Goal: Information Seeking & Learning: Learn about a topic

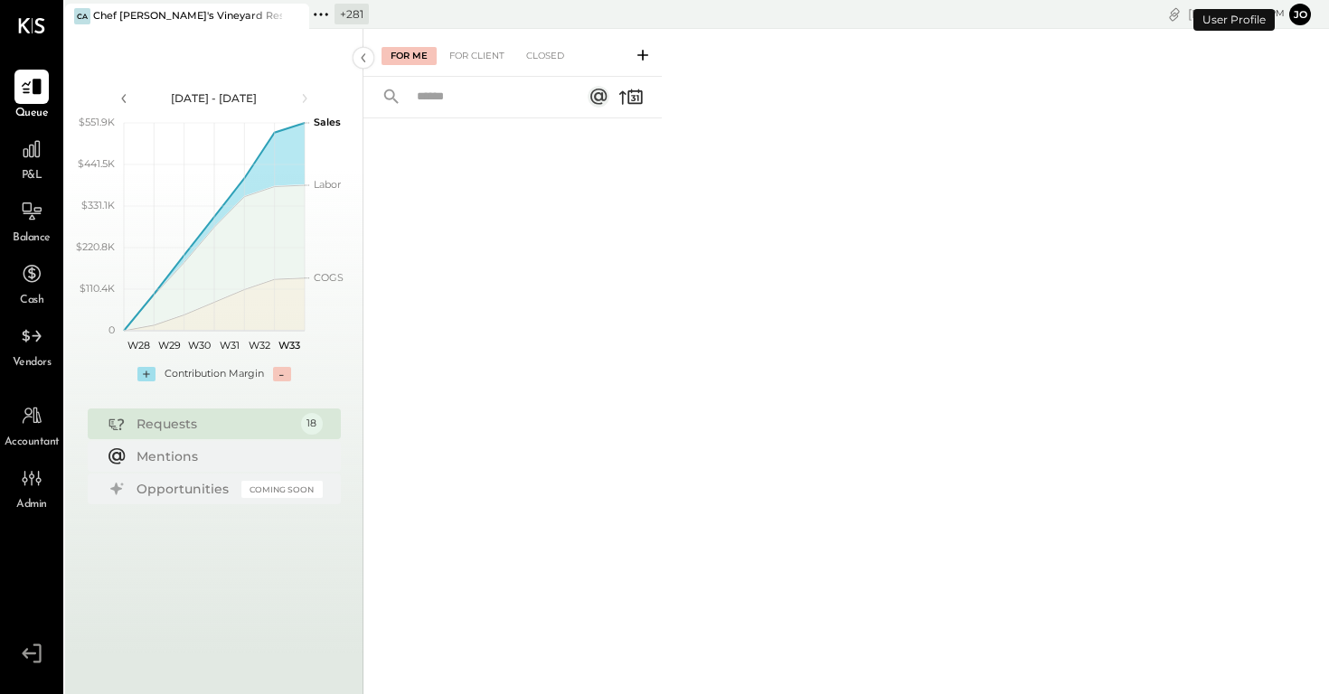
click at [296, 13] on icon at bounding box center [292, 16] width 9 height 9
click at [64, 9] on div "Queue P&L Balance Cash Vendors Accountant Admin v 4.32.3 + 282 Pinned Locations…" at bounding box center [664, 347] width 1329 height 694
click at [87, 24] on icon at bounding box center [77, 15] width 24 height 24
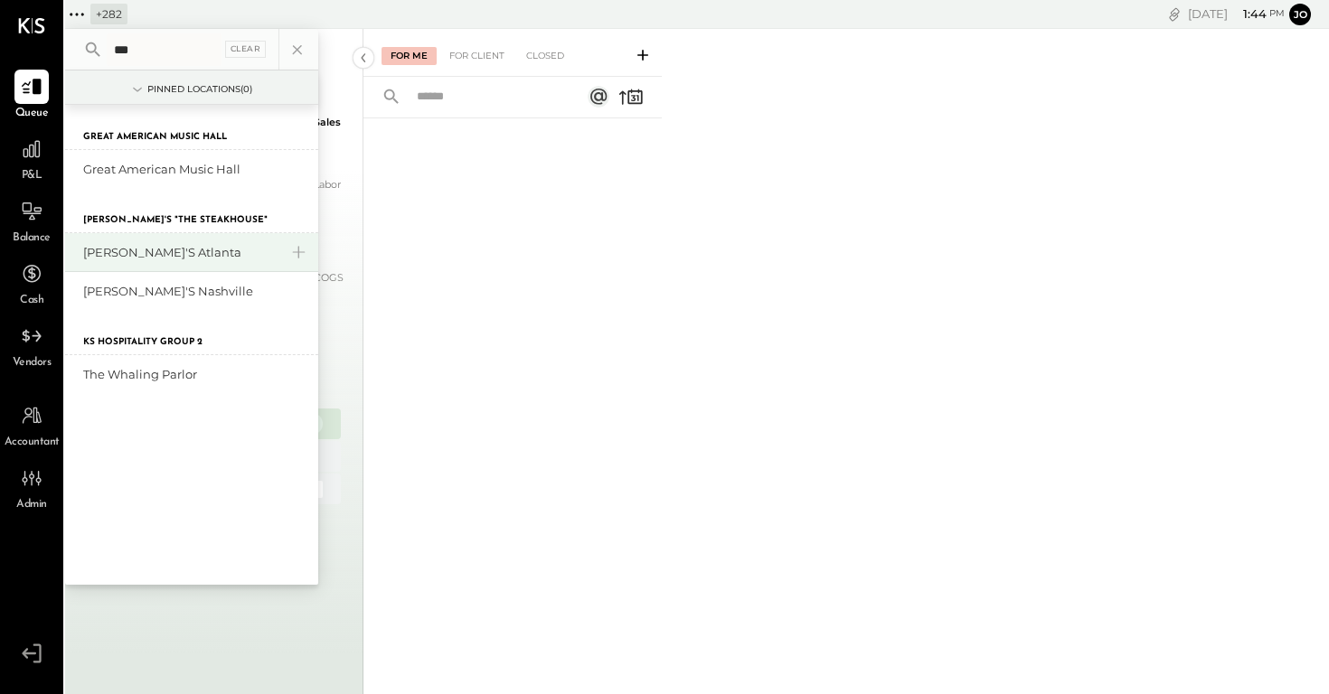
type input "***"
click at [155, 255] on div "[PERSON_NAME]'s Atlanta" at bounding box center [180, 252] width 195 height 17
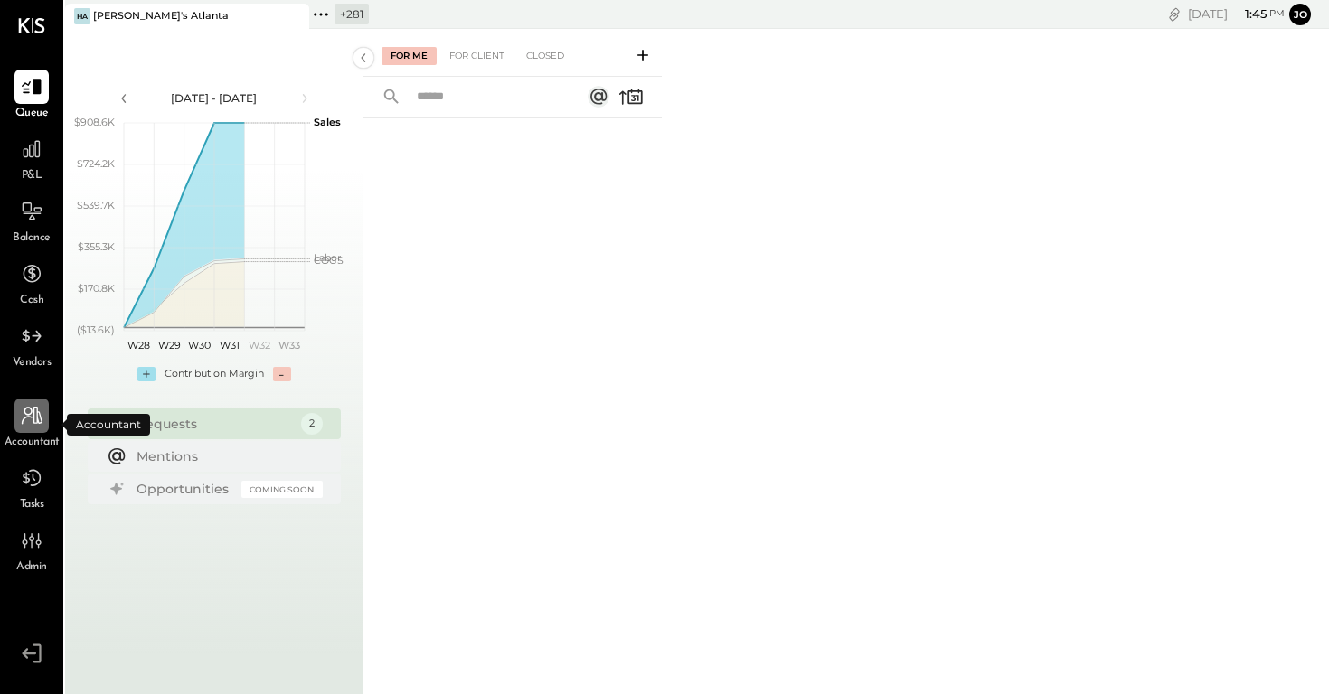
click at [24, 430] on div at bounding box center [31, 416] width 34 height 34
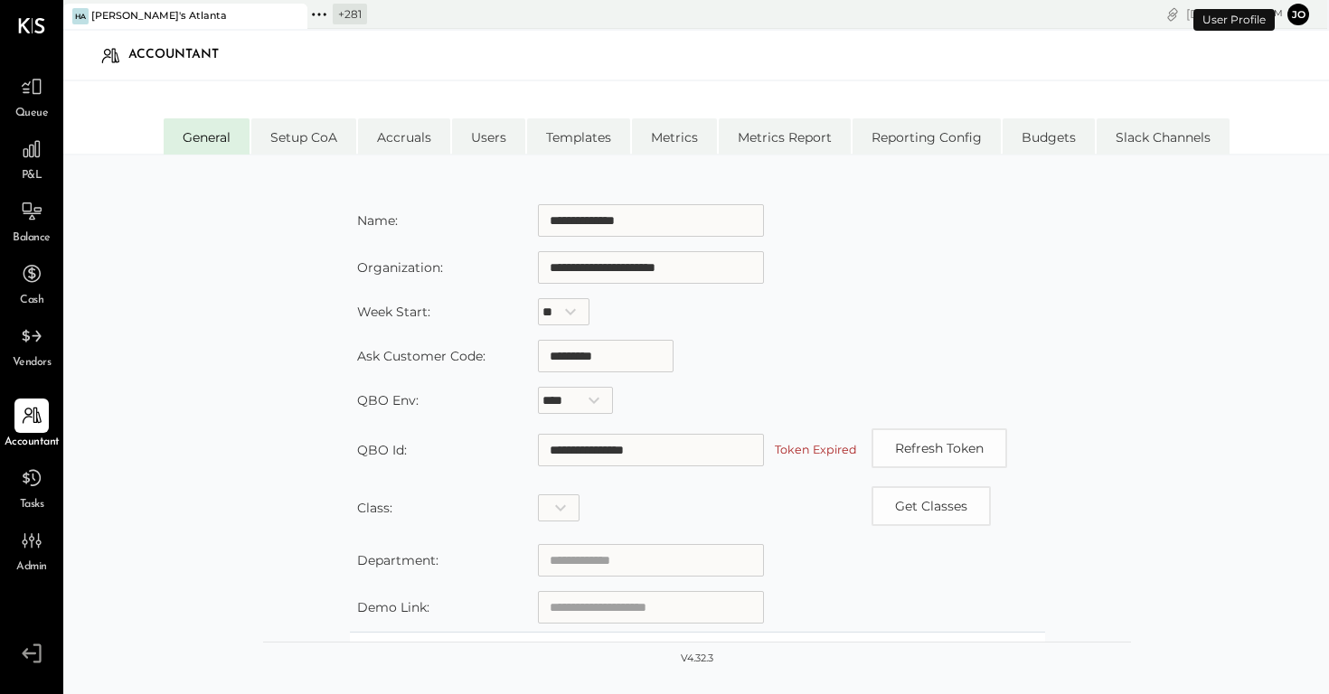
scroll to position [87, 0]
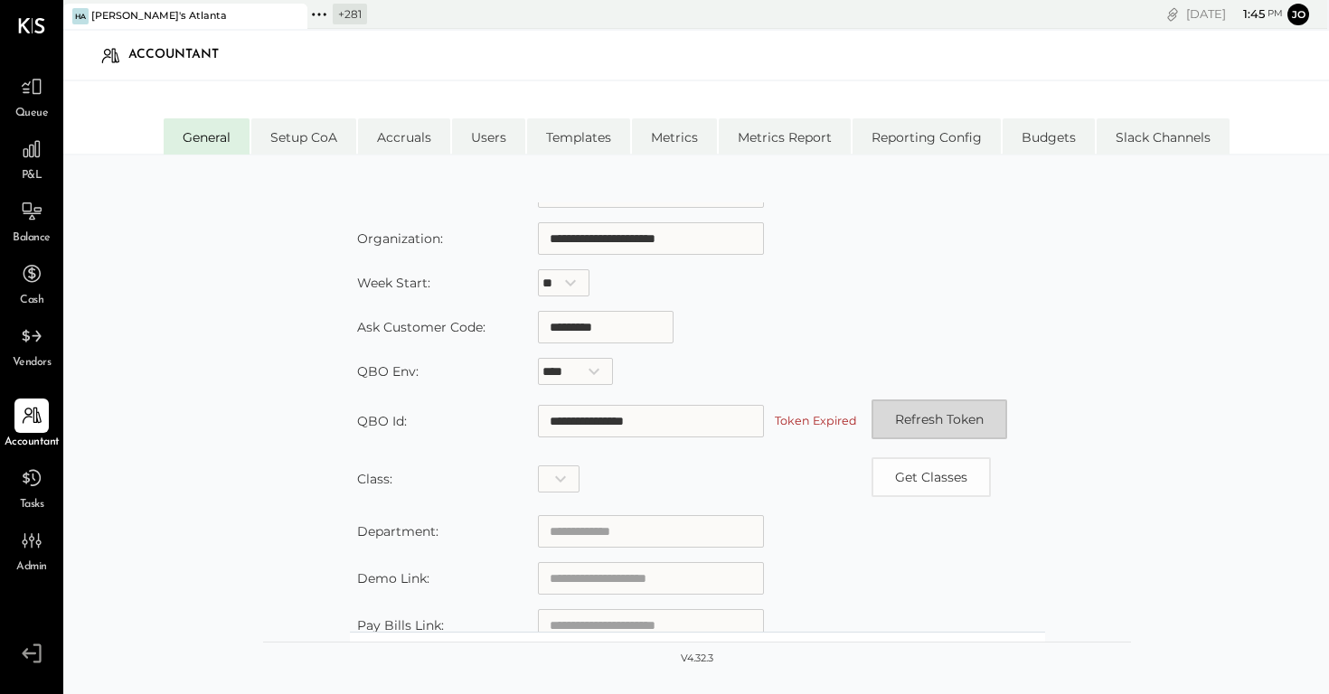
click at [948, 411] on button "Refresh Token" at bounding box center [939, 420] width 136 height 40
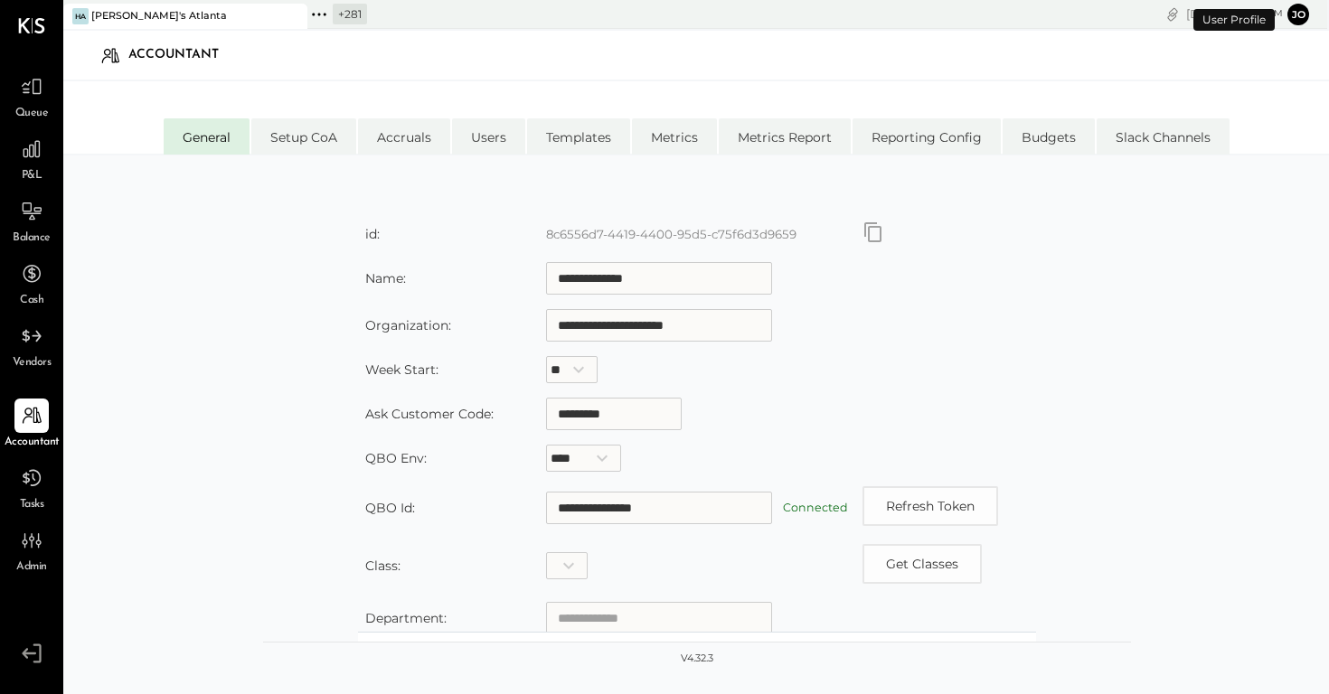
click at [814, 504] on label "Connected" at bounding box center [815, 508] width 65 height 14
click at [24, 162] on div at bounding box center [31, 149] width 34 height 34
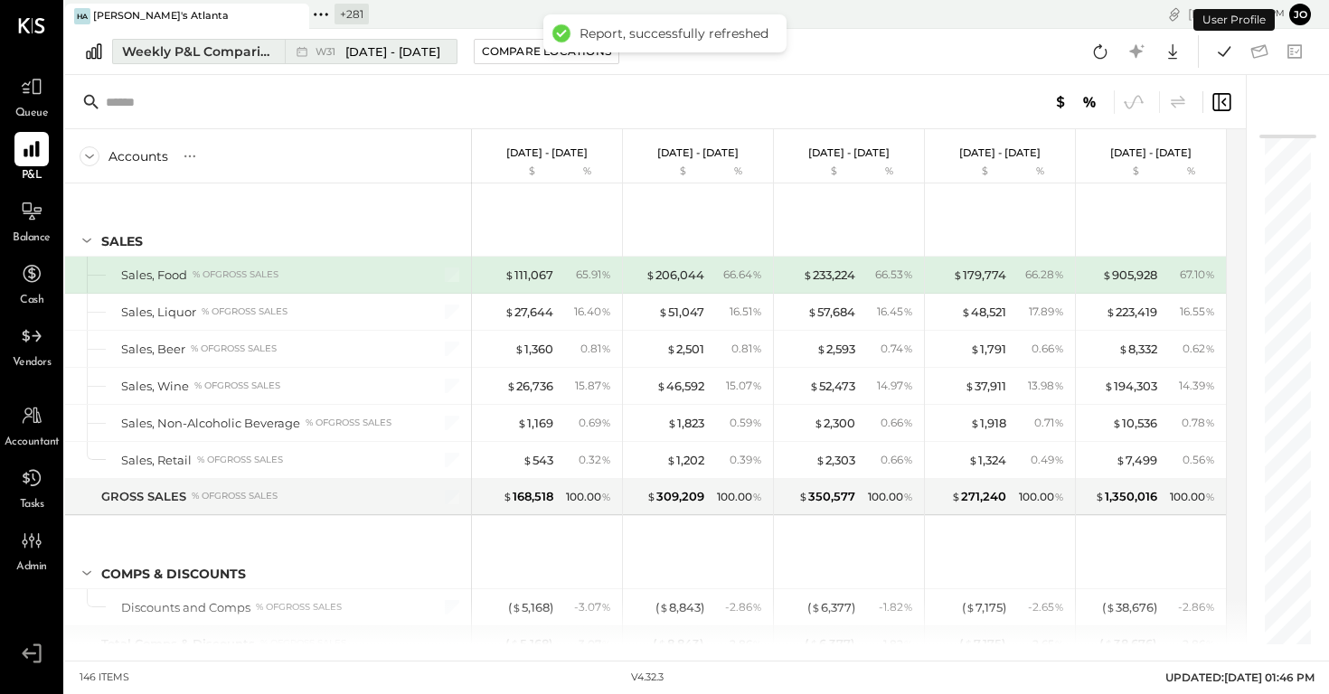
click at [235, 50] on div "Weekly P&L Comparison" at bounding box center [198, 51] width 152 height 18
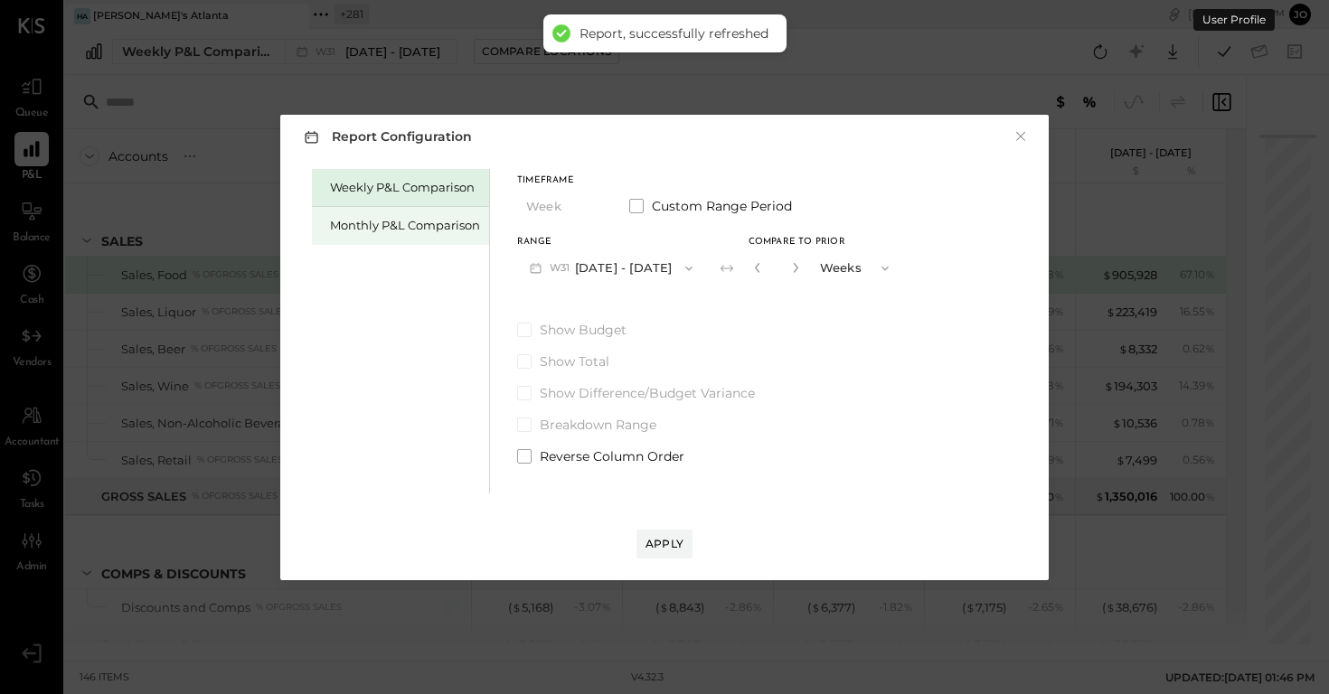
click at [396, 240] on div "Monthly P&L Comparison" at bounding box center [400, 226] width 177 height 38
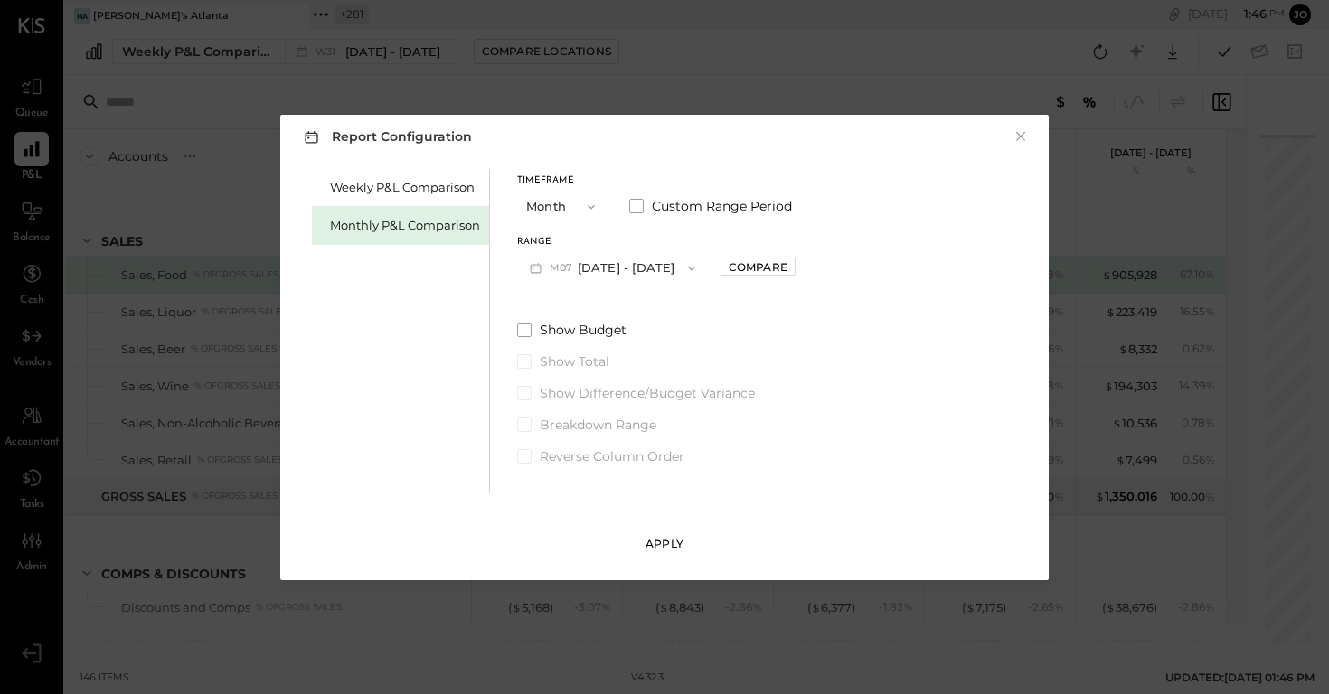
click at [665, 530] on button "Apply" at bounding box center [664, 544] width 56 height 29
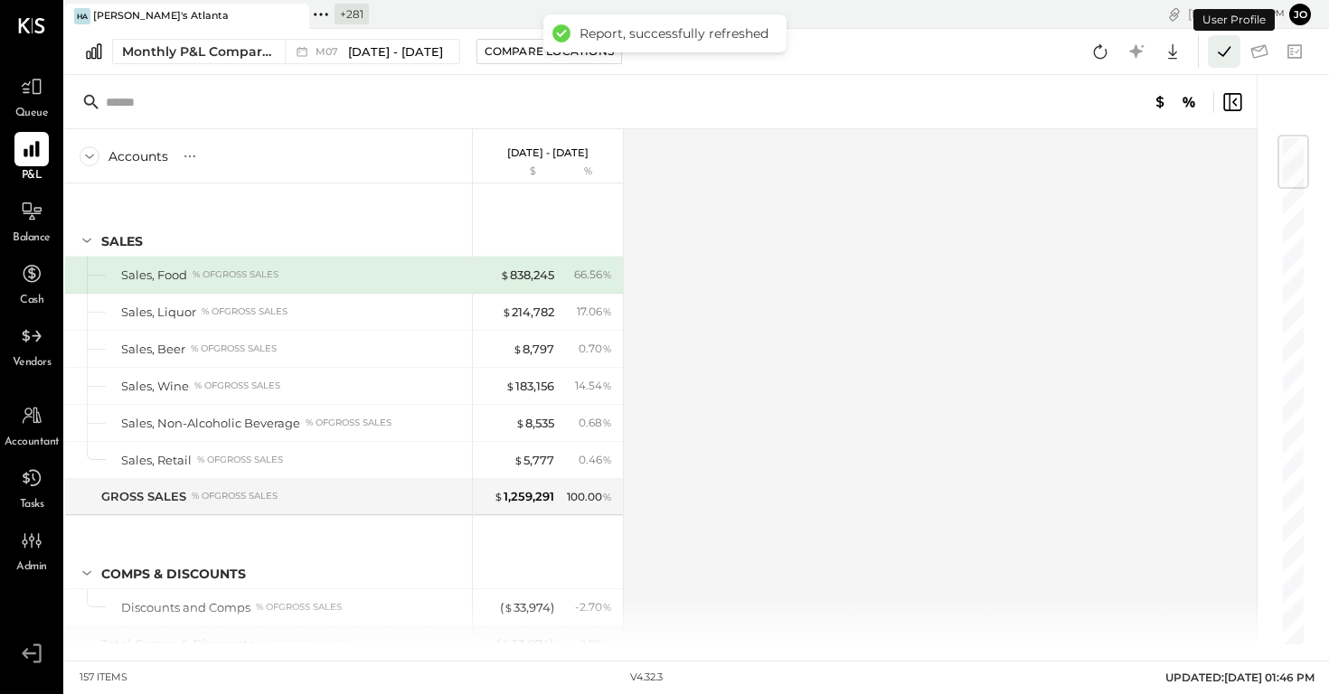
click at [1225, 47] on icon at bounding box center [1224, 52] width 24 height 24
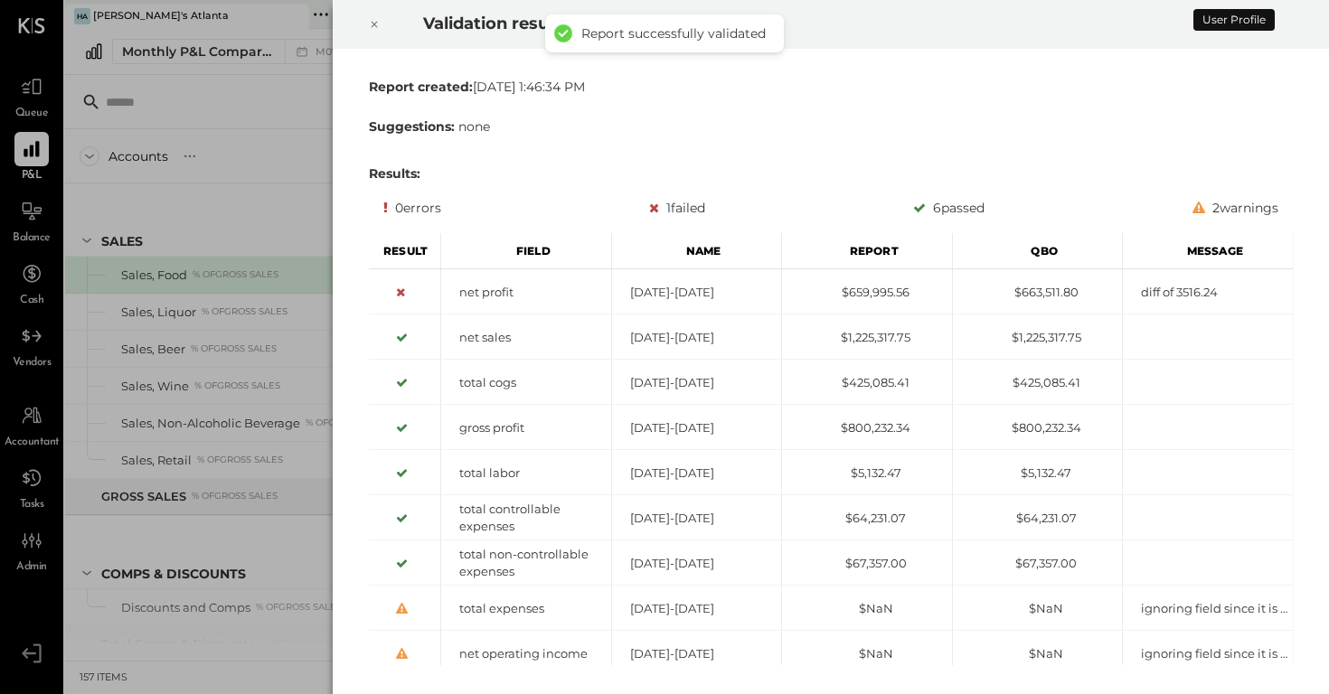
drag, startPoint x: 651, startPoint y: 217, endPoint x: 728, endPoint y: 213, distance: 76.9
click at [728, 213] on div "0 errors 1 failed 6 passed 2 warnings" at bounding box center [831, 208] width 896 height 22
click at [371, 33] on icon at bounding box center [374, 25] width 11 height 22
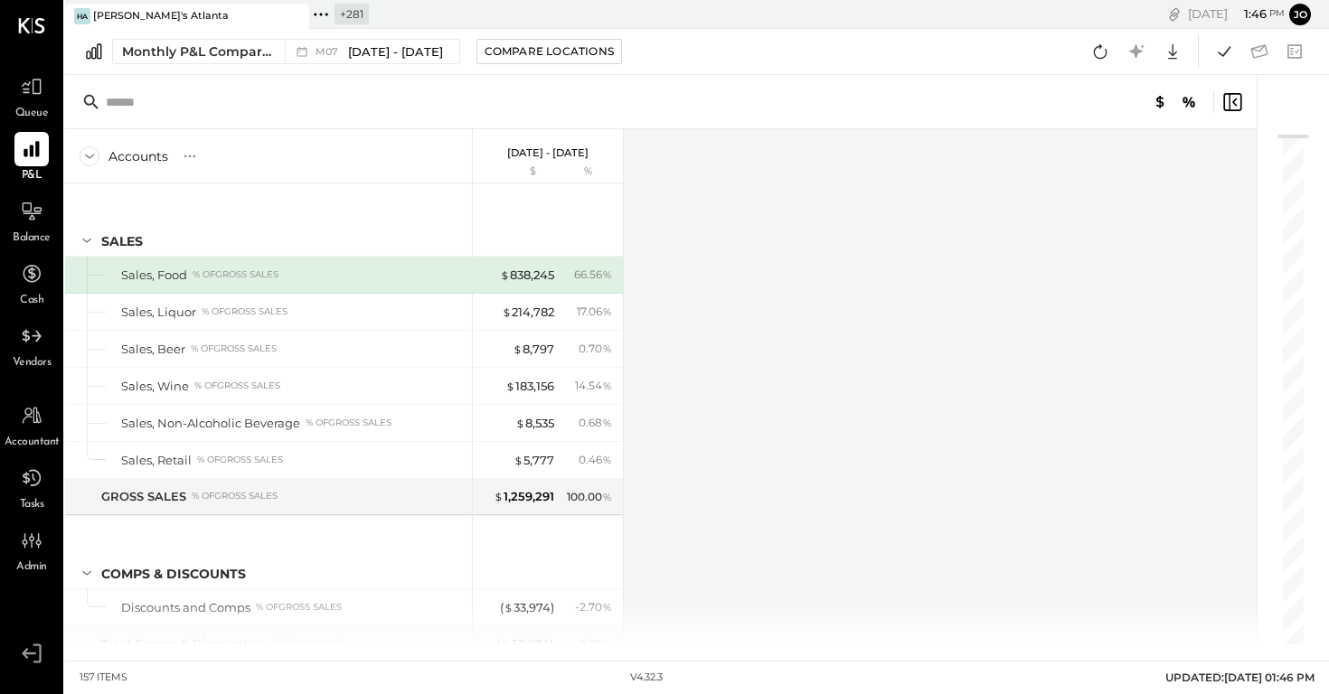
drag, startPoint x: 1137, startPoint y: 677, endPoint x: 1300, endPoint y: 675, distance: 162.7
click at [1300, 675] on div "157 items v 4.32.3 UPDATED: [DATE] 01:46 PM" at bounding box center [697, 678] width 1264 height 33
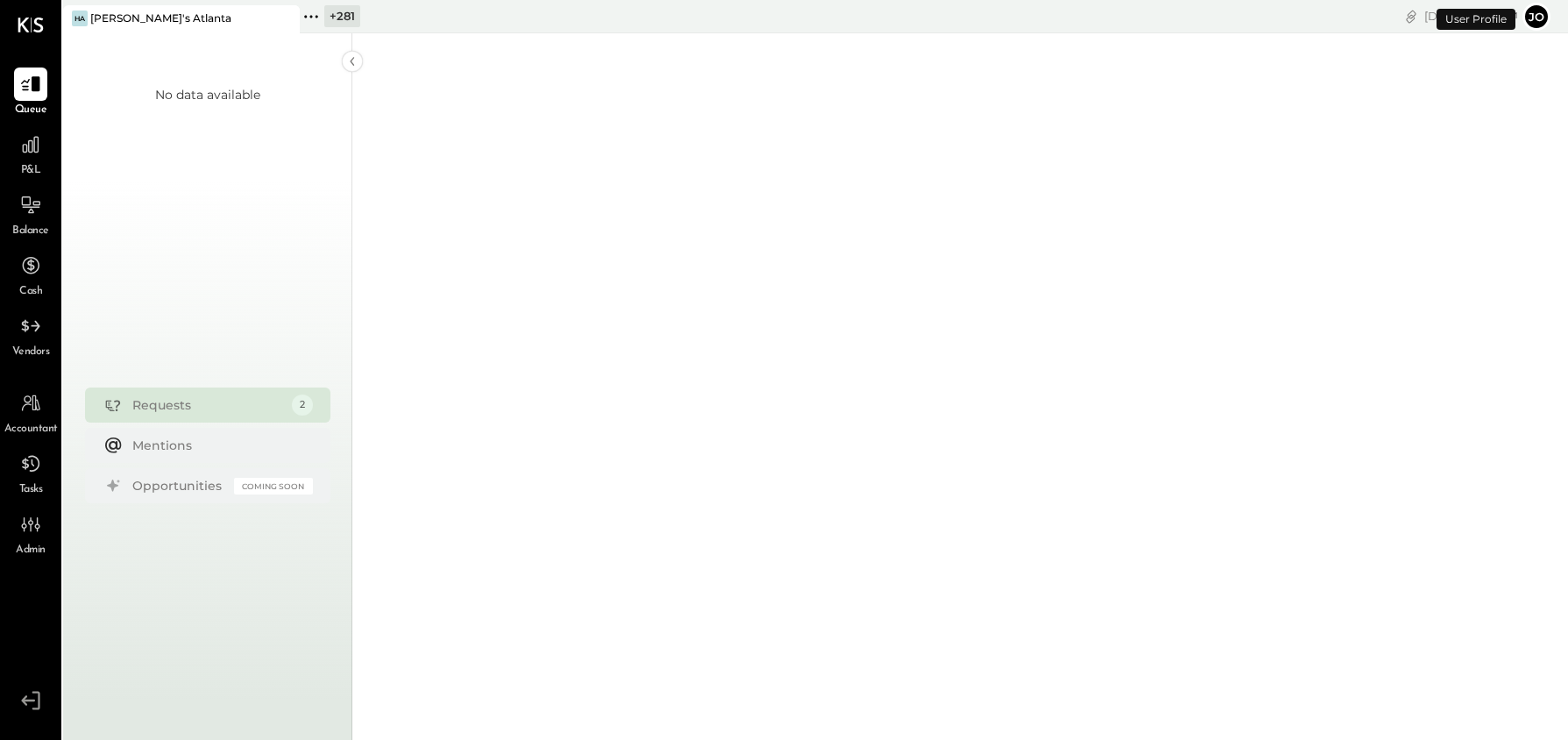
click at [321, 18] on icon at bounding box center [311, 16] width 23 height 23
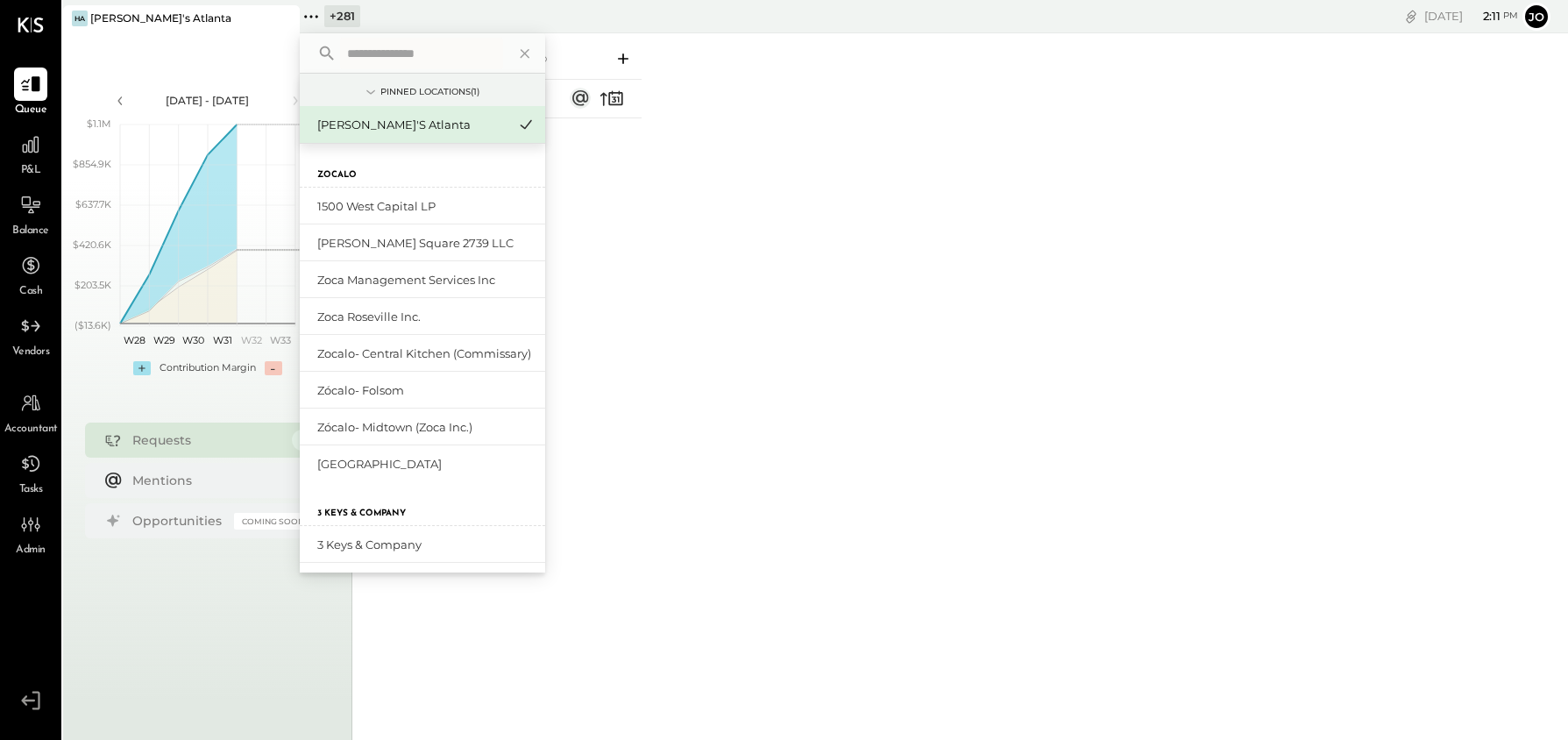
type input "***"
click at [412, 74] on div "Pinned Locations ( 1 )" at bounding box center [422, 89] width 245 height 32
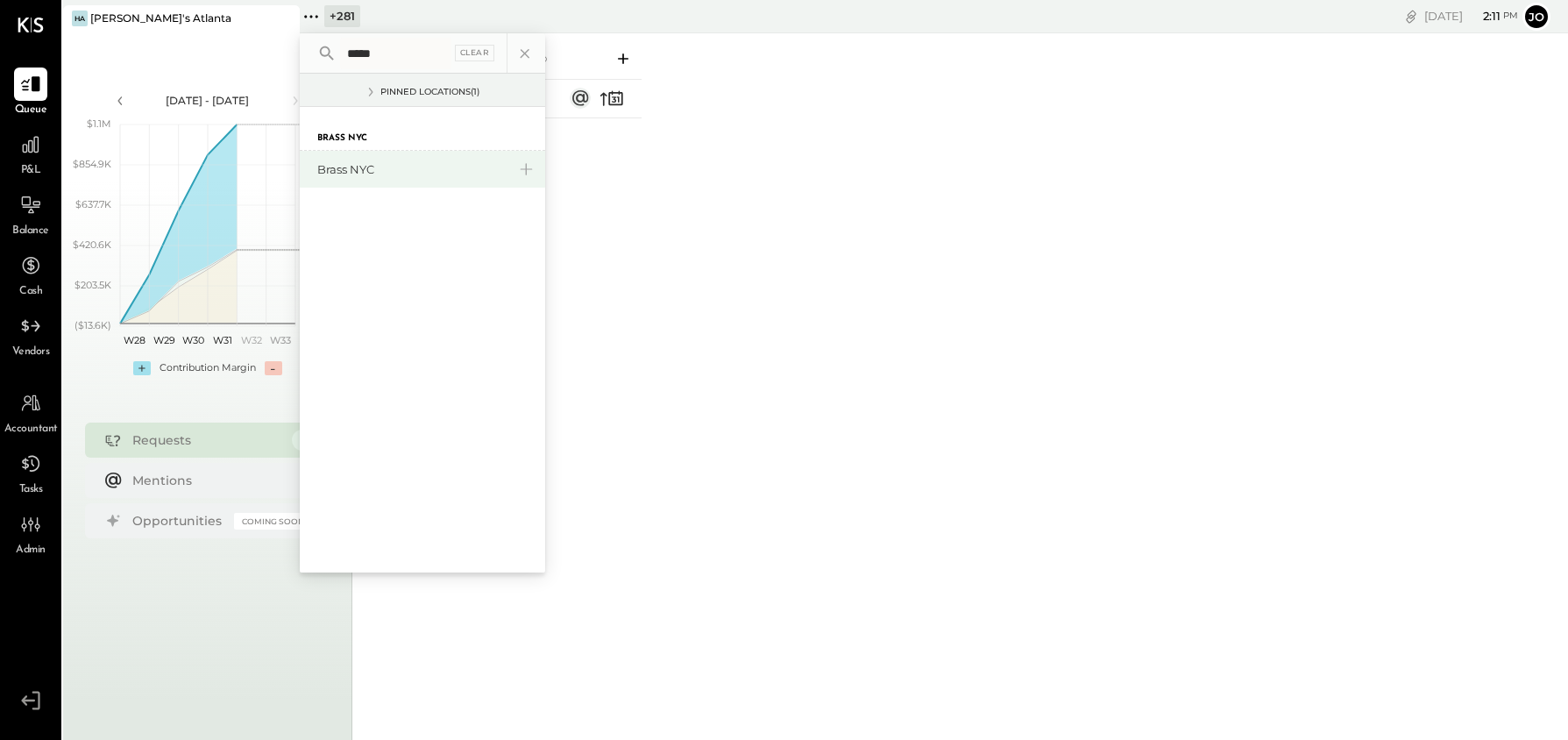
type input "*****"
click at [402, 168] on div "Brass NYC" at bounding box center [411, 169] width 189 height 16
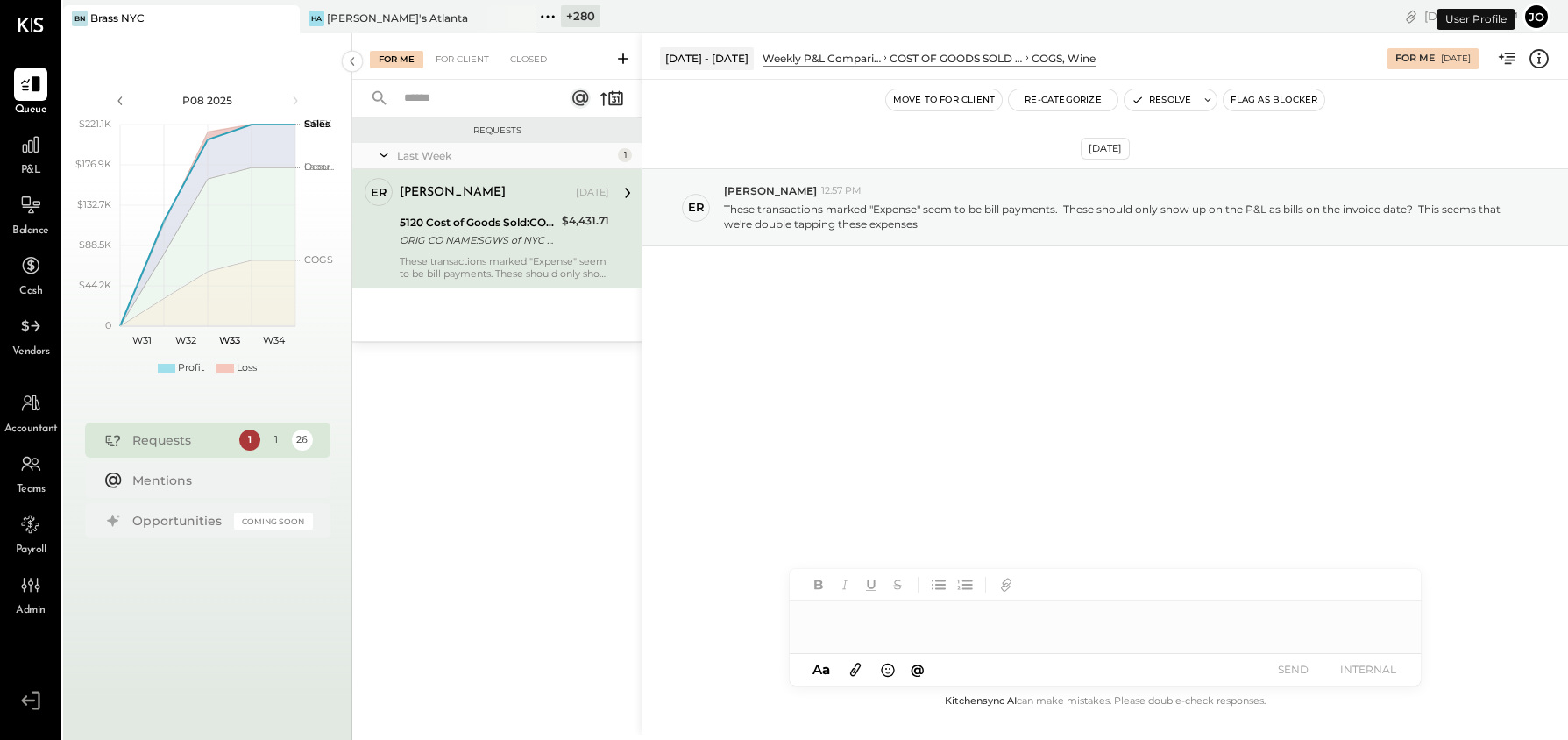
click at [10, 139] on div "P&L" at bounding box center [30, 153] width 50 height 50
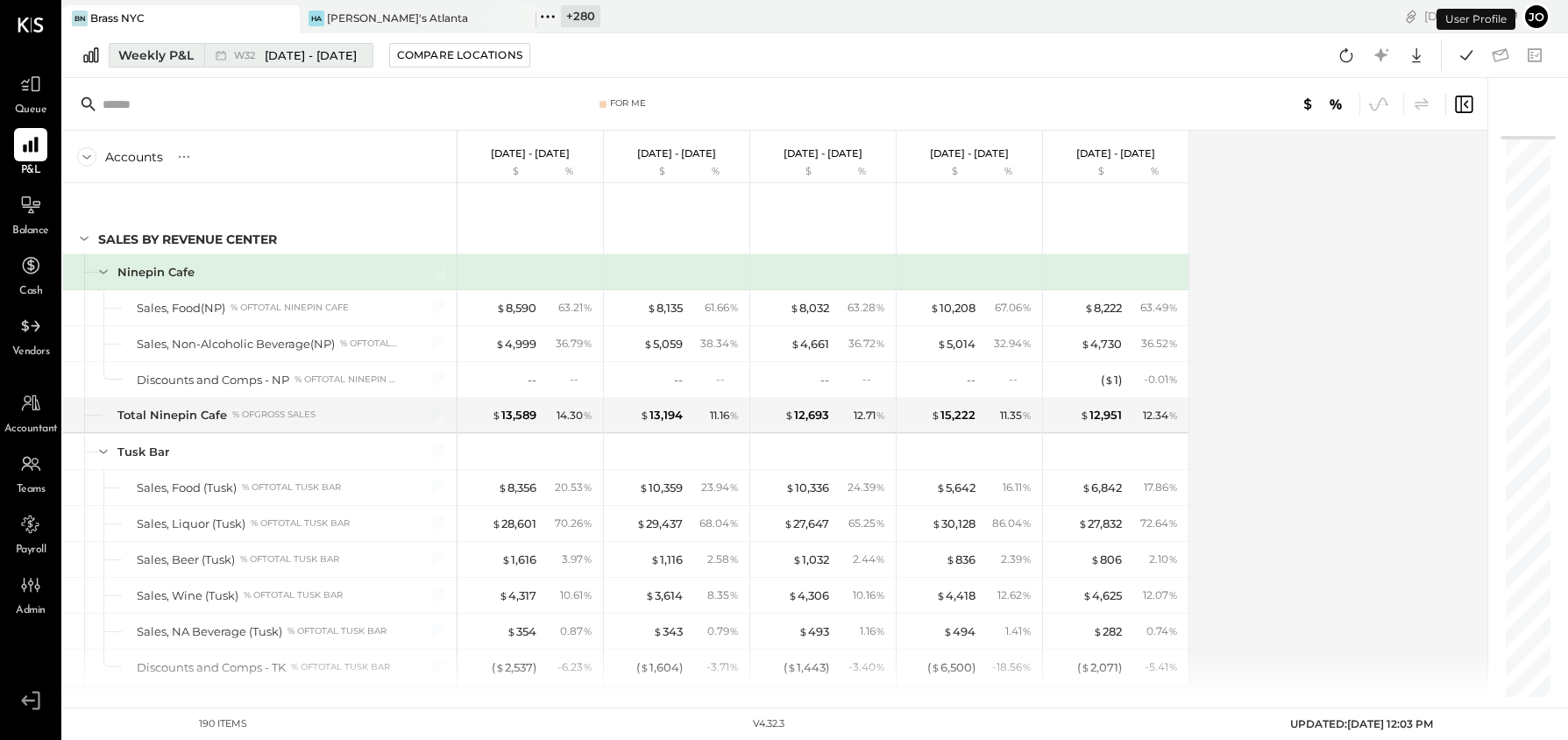
click at [278, 52] on span "Aug 4 - 10, 2025" at bounding box center [310, 55] width 92 height 16
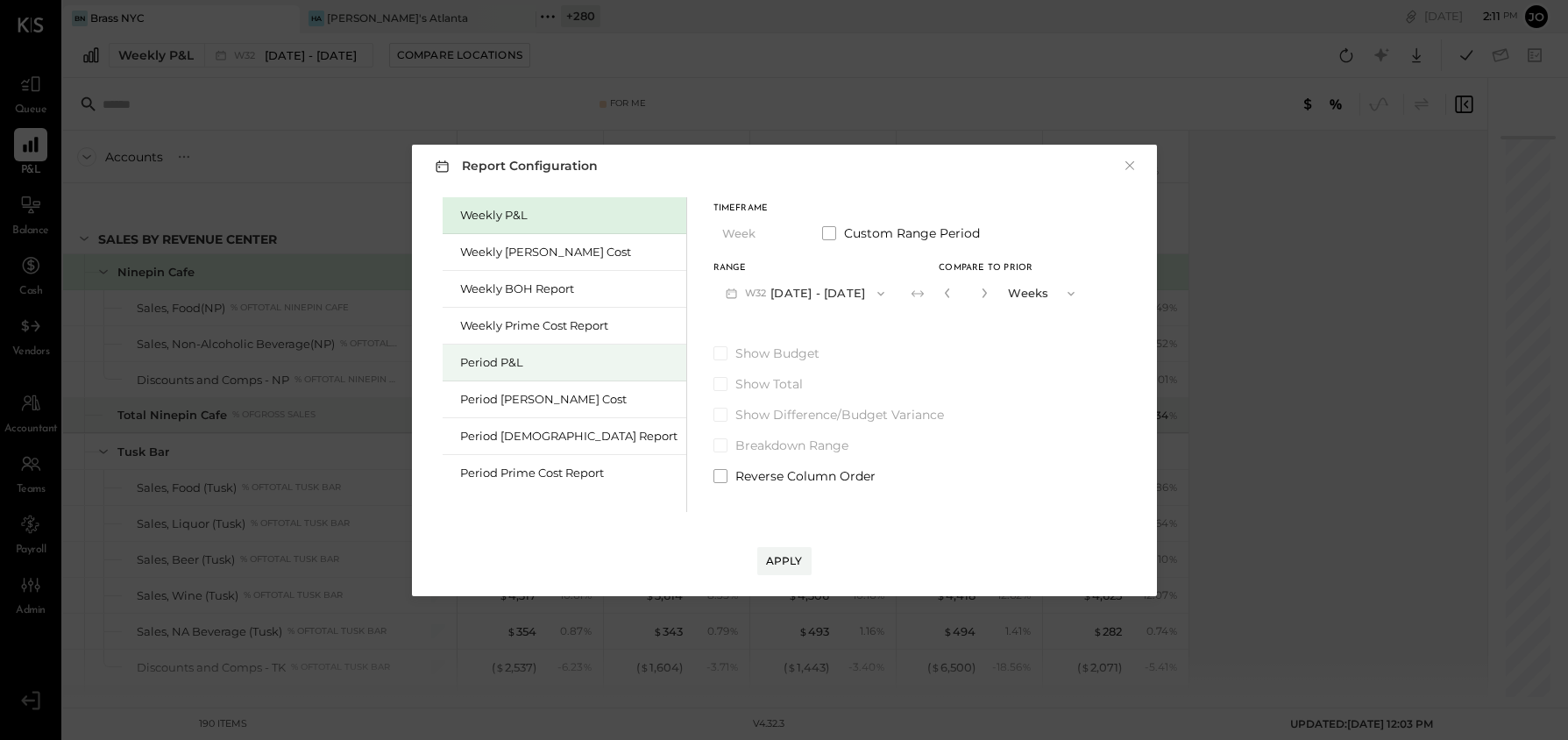
click at [571, 351] on div "Period P&L" at bounding box center [564, 363] width 243 height 37
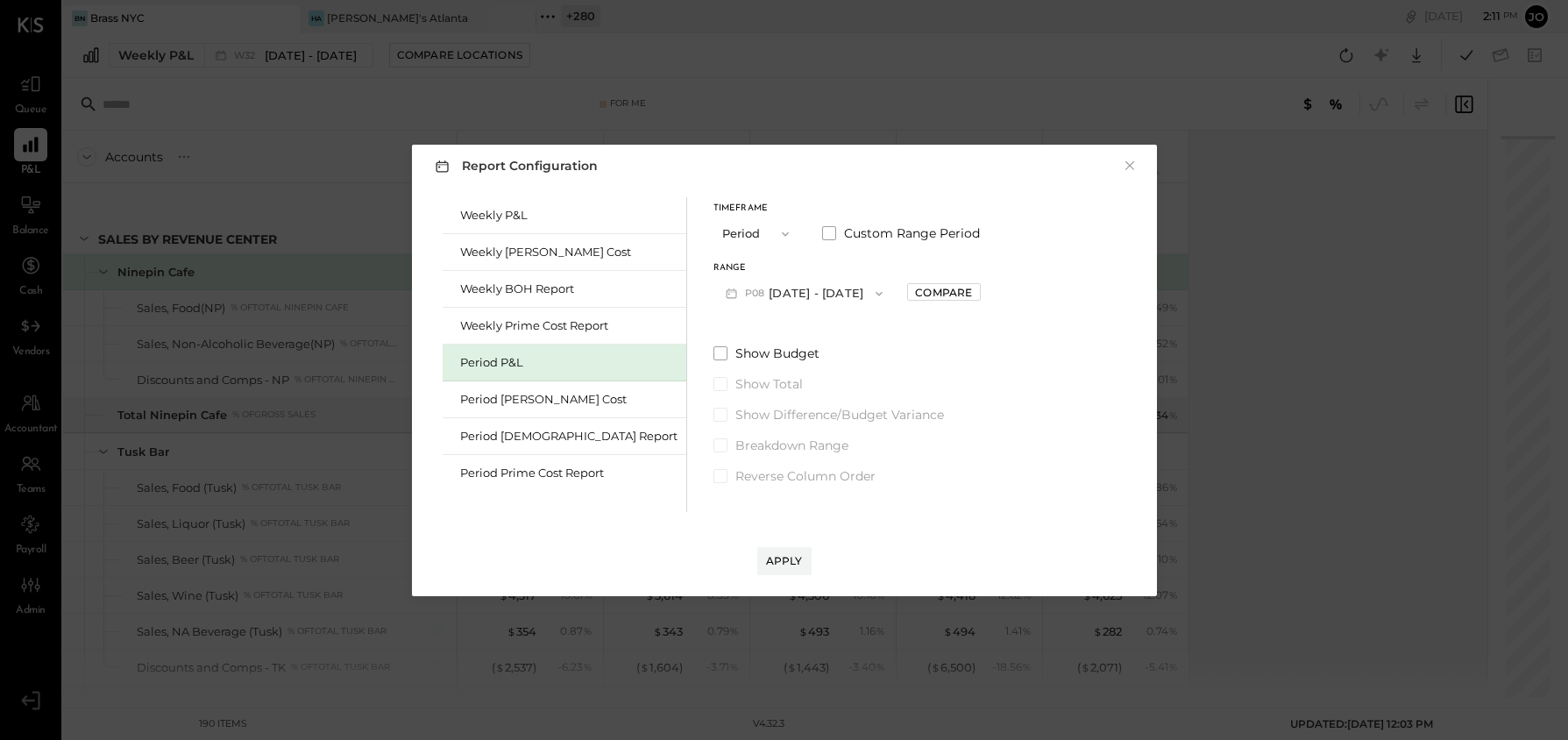
click at [803, 291] on button "P08 Jul 28 - Aug 24, 2025" at bounding box center [805, 293] width 182 height 32
